Goal: Information Seeking & Learning: Learn about a topic

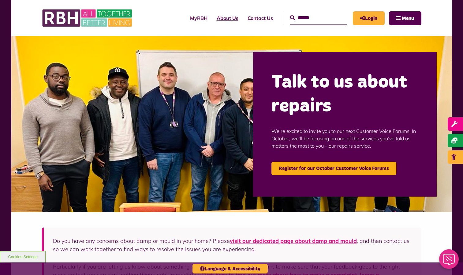
click at [221, 20] on link "About Us" at bounding box center [227, 18] width 31 height 17
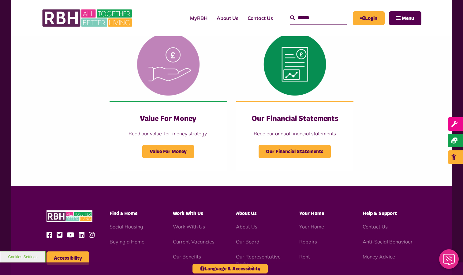
scroll to position [684, 0]
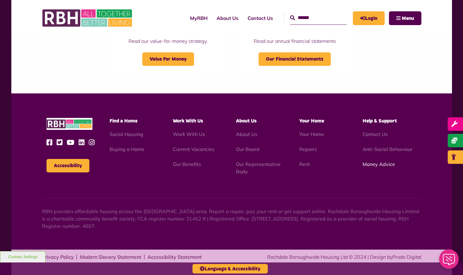
click at [367, 163] on link "Money Advice" at bounding box center [379, 164] width 32 height 6
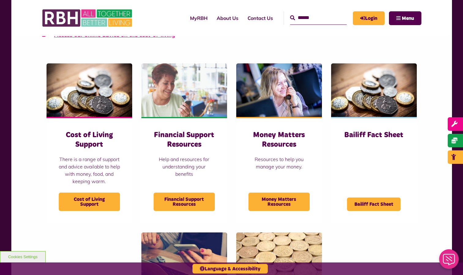
scroll to position [245, 0]
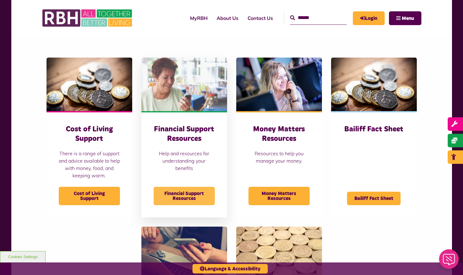
click at [195, 195] on span "Financial Support Resources" at bounding box center [184, 196] width 61 height 18
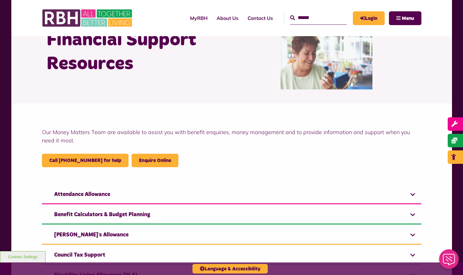
scroll to position [92, 0]
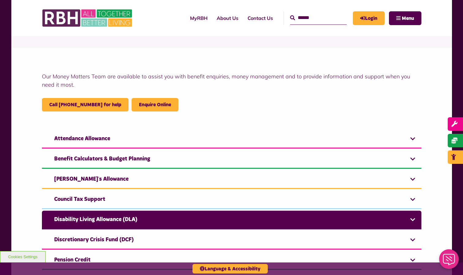
click at [415, 221] on link "Disability Living Allowance (DLA)" at bounding box center [232, 220] width 380 height 19
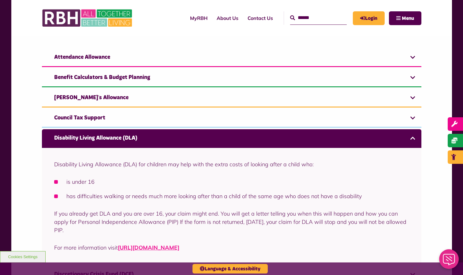
scroll to position [214, 0]
